Goal: Task Accomplishment & Management: Manage account settings

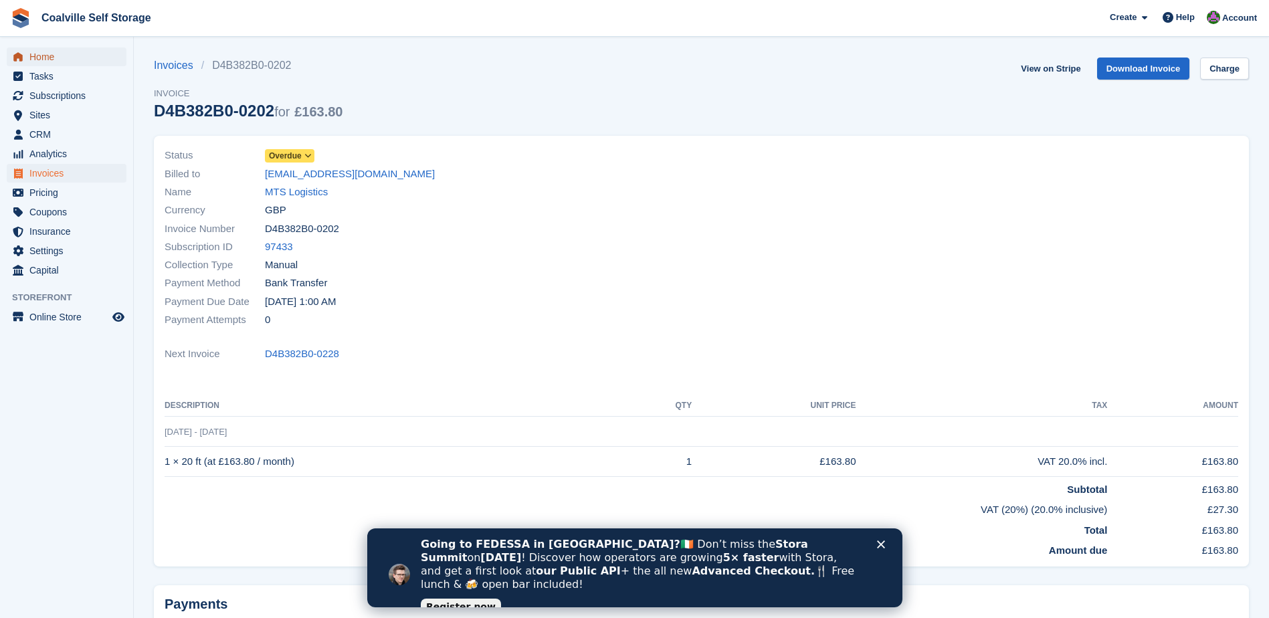
click at [51, 58] on span "Home" at bounding box center [69, 56] width 80 height 19
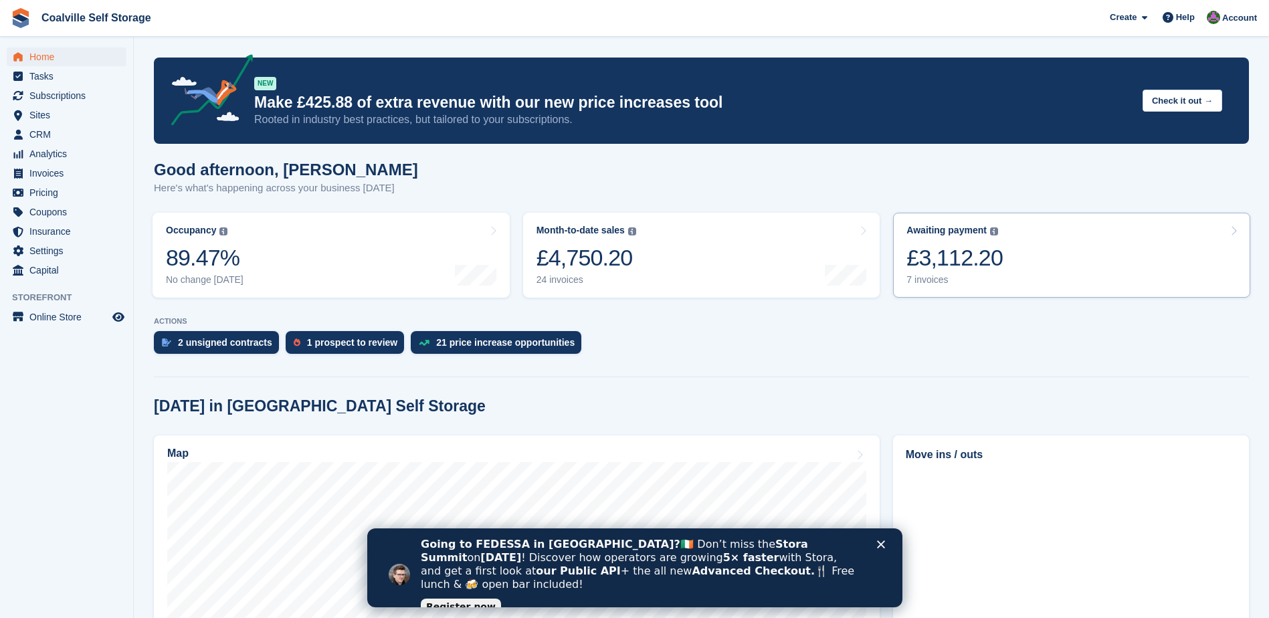
click at [933, 278] on div "7 invoices" at bounding box center [954, 279] width 96 height 11
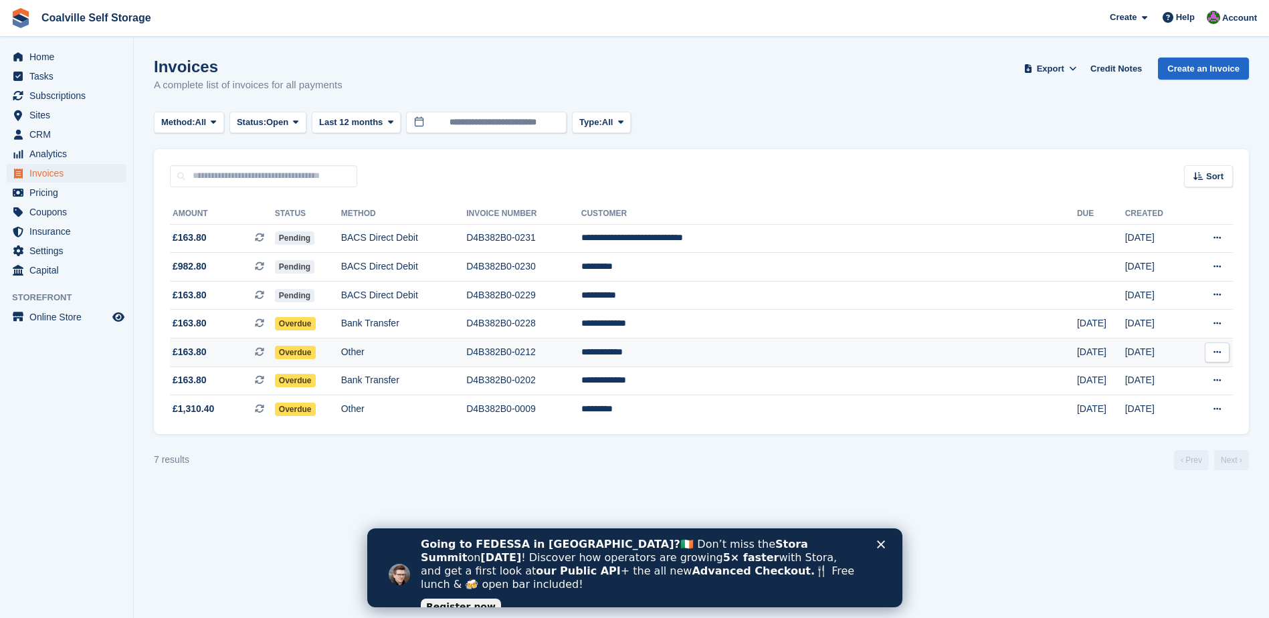
click at [734, 354] on td "**********" at bounding box center [828, 352] width 495 height 29
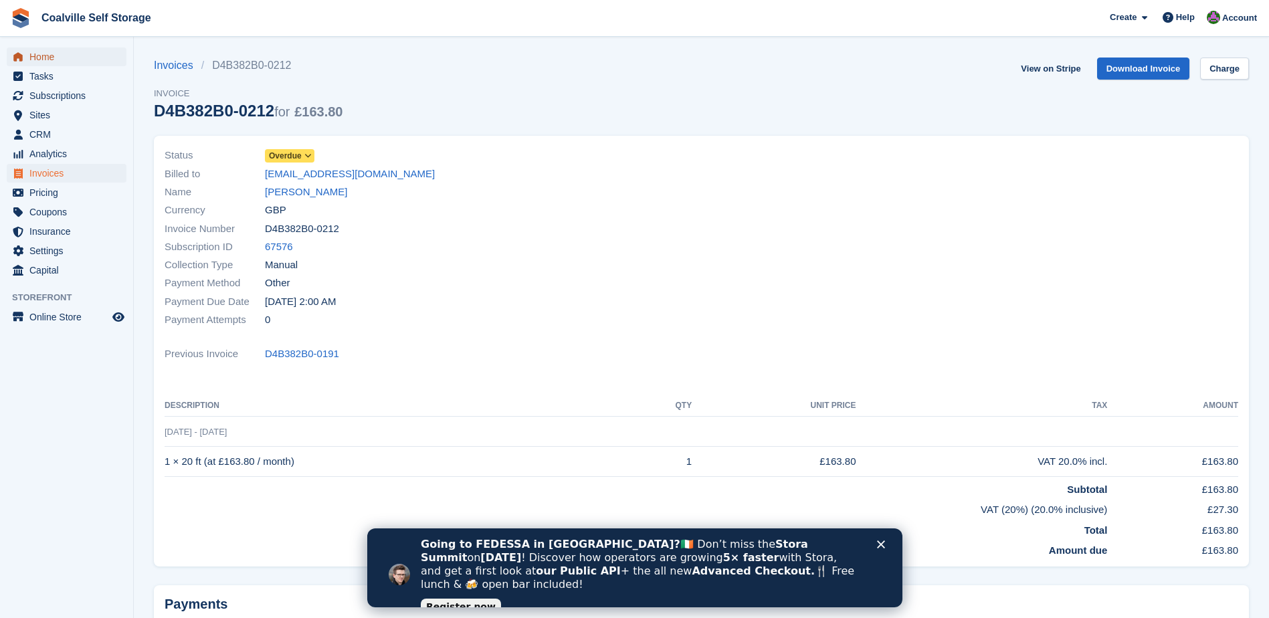
click at [44, 58] on span "Home" at bounding box center [69, 56] width 80 height 19
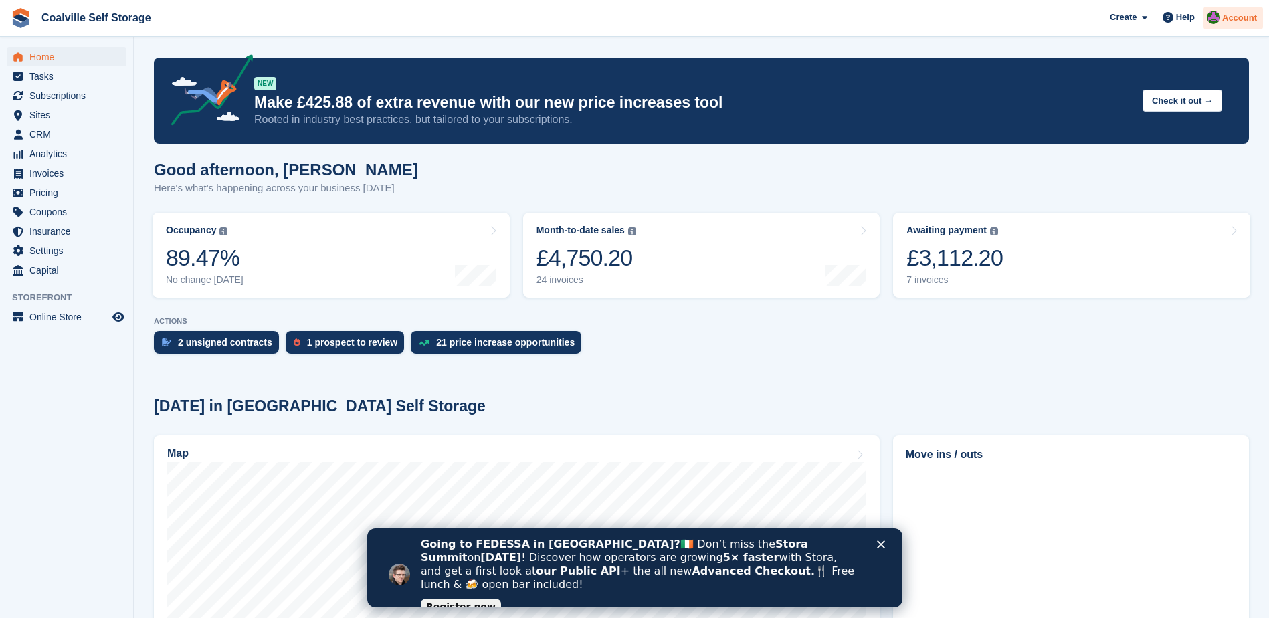
click at [1238, 19] on span "Account" at bounding box center [1239, 17] width 35 height 13
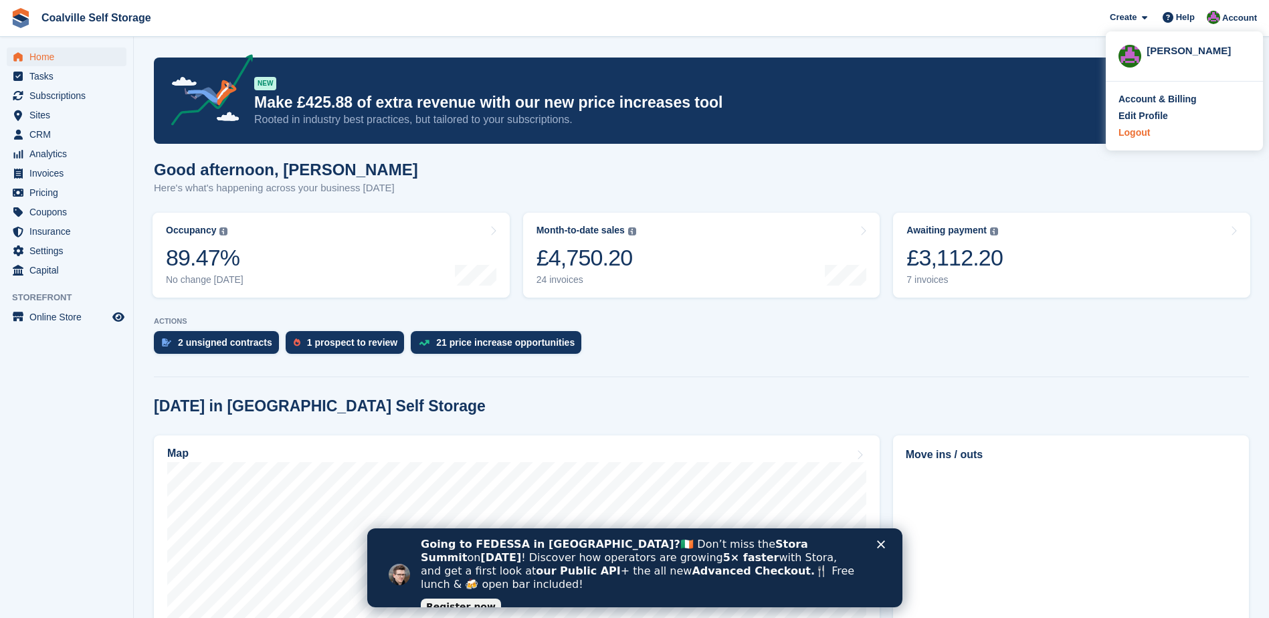
click at [1149, 132] on div "Logout" at bounding box center [1184, 133] width 132 height 14
